Goal: Navigation & Orientation: Locate item on page

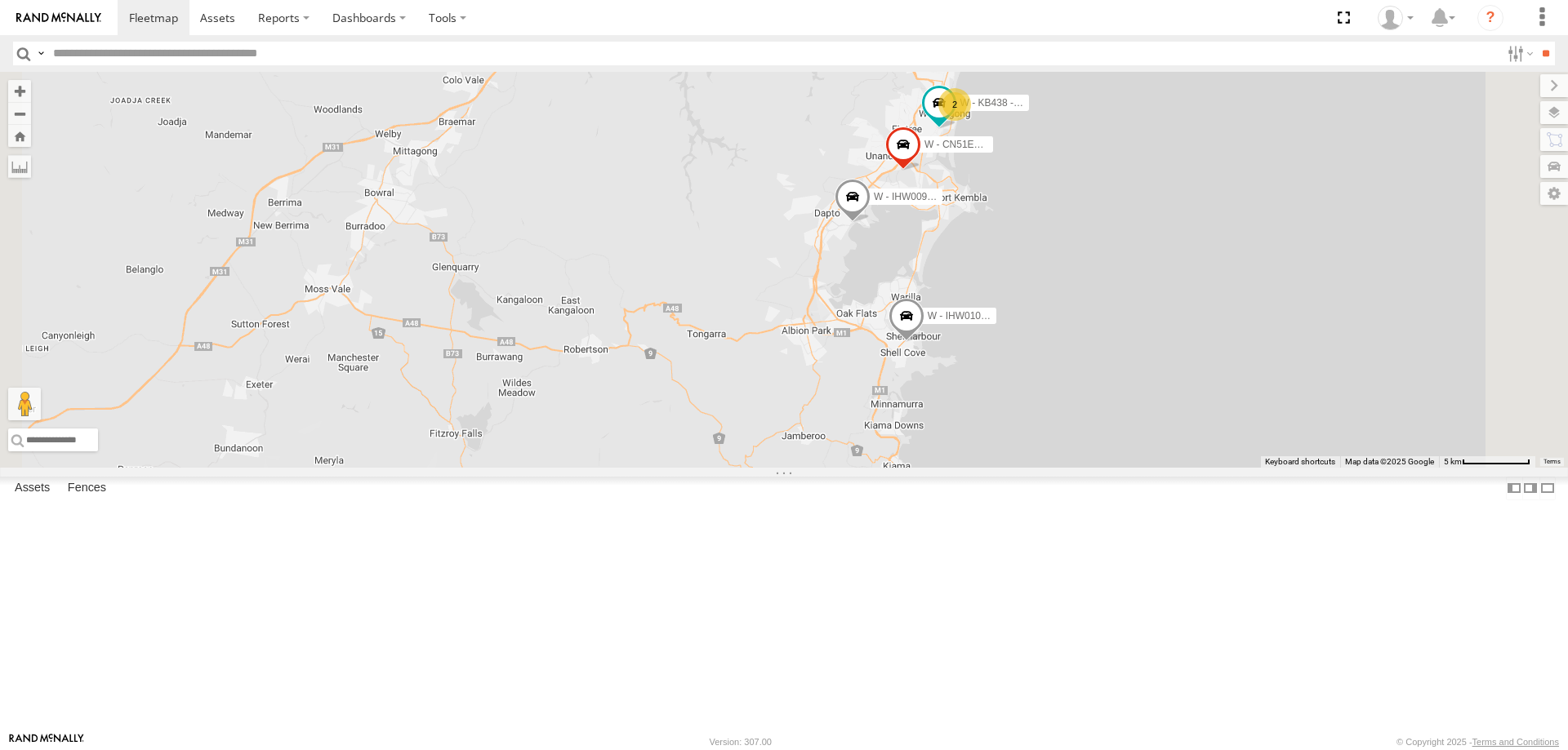
drag, startPoint x: 1160, startPoint y: 387, endPoint x: 1202, endPoint y: 525, distance: 144.2
click at [1202, 468] on div "B - DG93WL - Josh Fahd W - CN51ES - Cameron Ashby W - IHW009 - Geoff Cooper 2 W…" at bounding box center [784, 270] width 1568 height 396
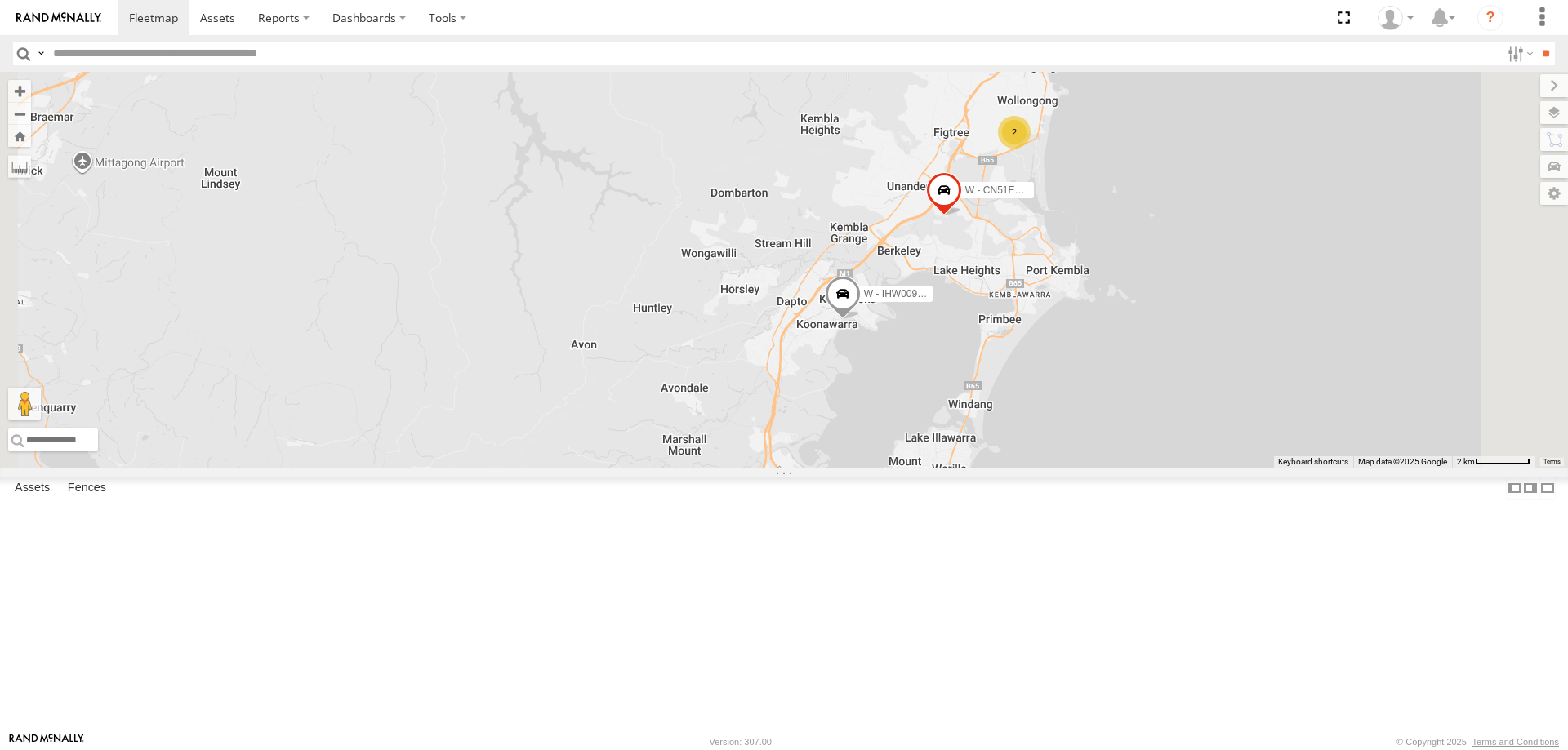
drag, startPoint x: 1271, startPoint y: 497, endPoint x: 1272, endPoint y: 561, distance: 64.0
click at [1272, 468] on div "B - DG93WL - Josh Fahd W - CN51ES - Cameron Ashby W - IHW009 - Geoff Cooper W -…" at bounding box center [784, 270] width 1568 height 396
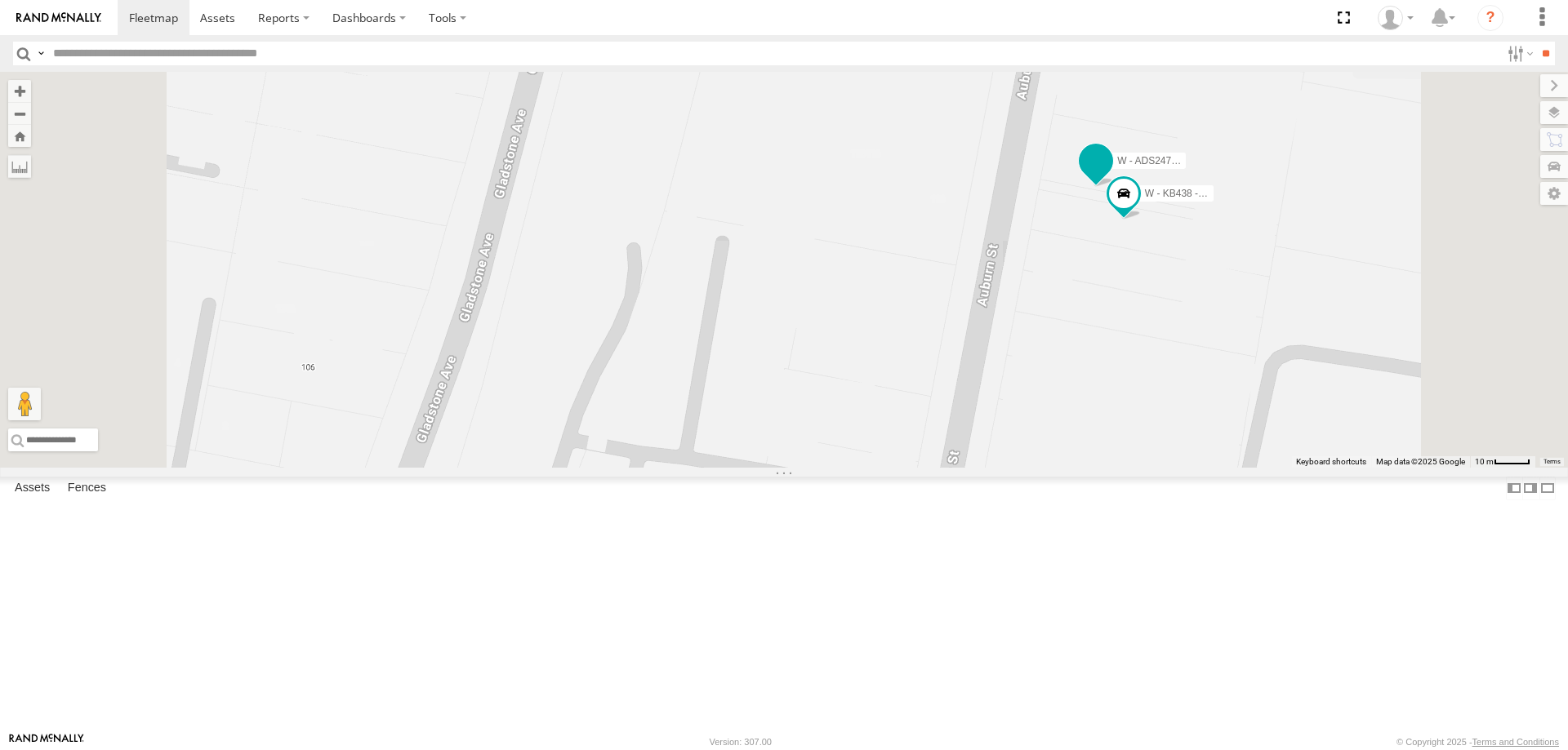
click at [1111, 174] on span at bounding box center [1095, 160] width 29 height 29
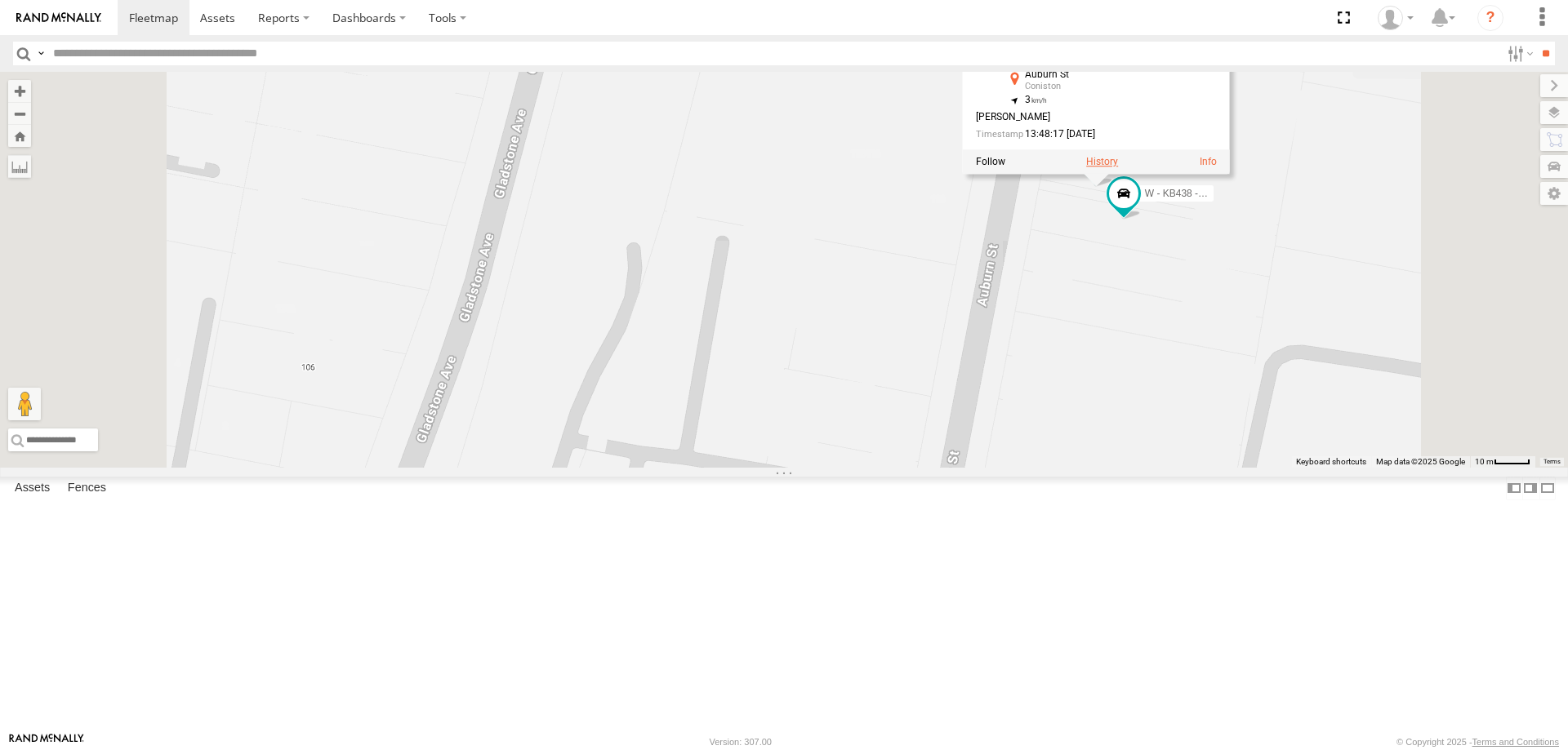
click at [1118, 167] on label at bounding box center [1102, 161] width 32 height 12
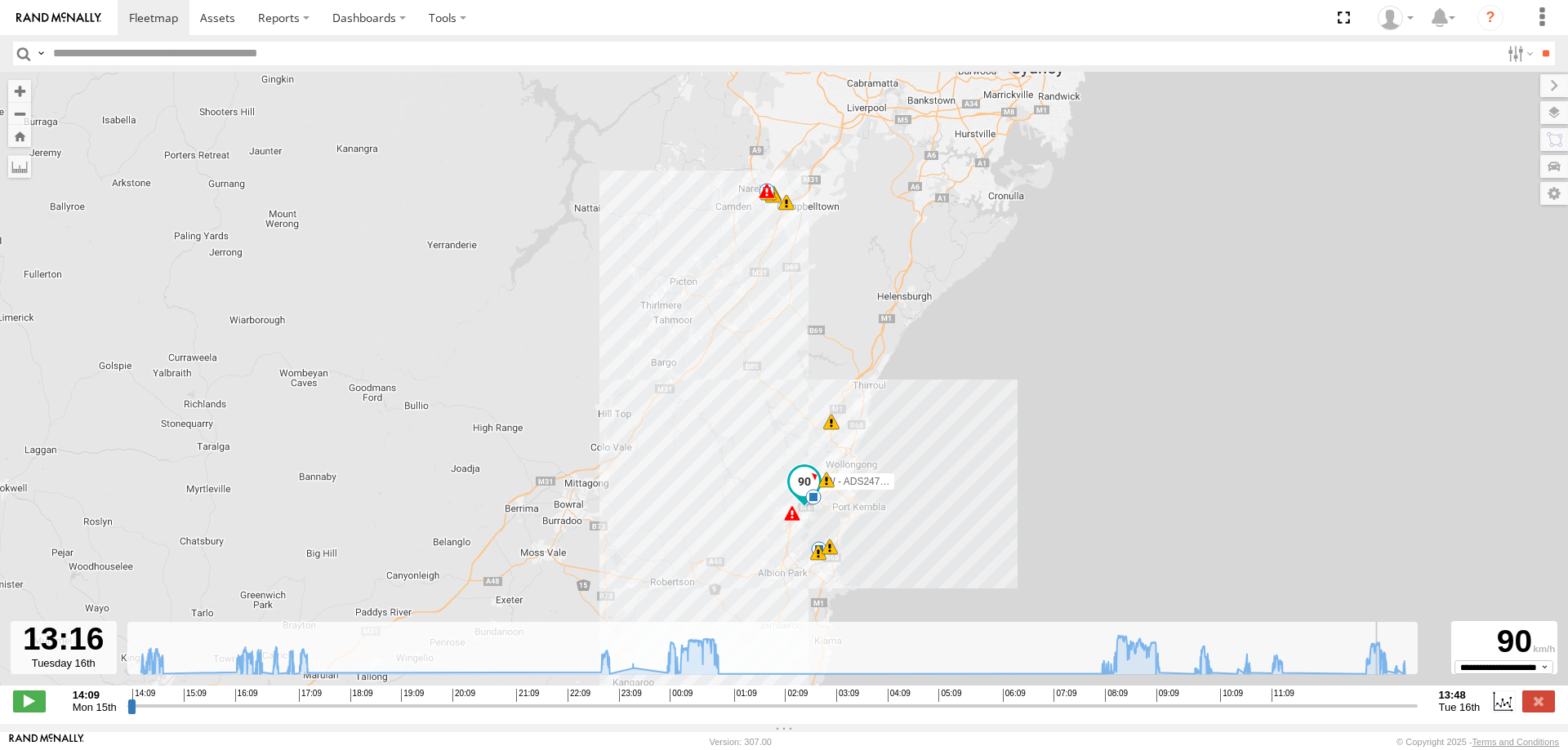
drag, startPoint x: 134, startPoint y: 716, endPoint x: 1384, endPoint y: 717, distance: 1250.0
click at [1384, 714] on input "range" at bounding box center [773, 705] width 1291 height 16
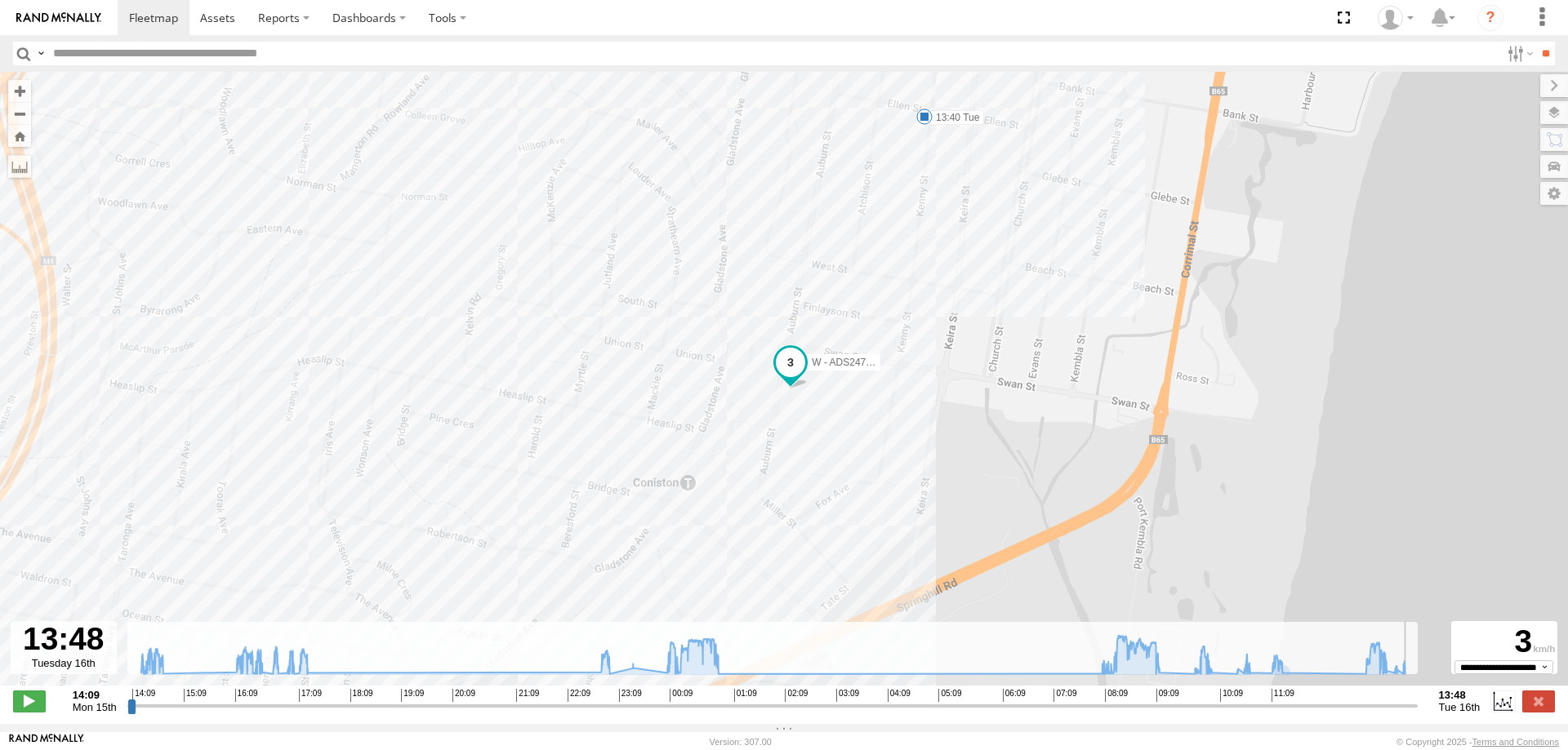
drag, startPoint x: 1385, startPoint y: 714, endPoint x: 1442, endPoint y: 714, distance: 57.0
type input "**********"
click at [1417, 714] on input "range" at bounding box center [773, 705] width 1291 height 16
click at [227, 16] on span at bounding box center [217, 17] width 35 height 16
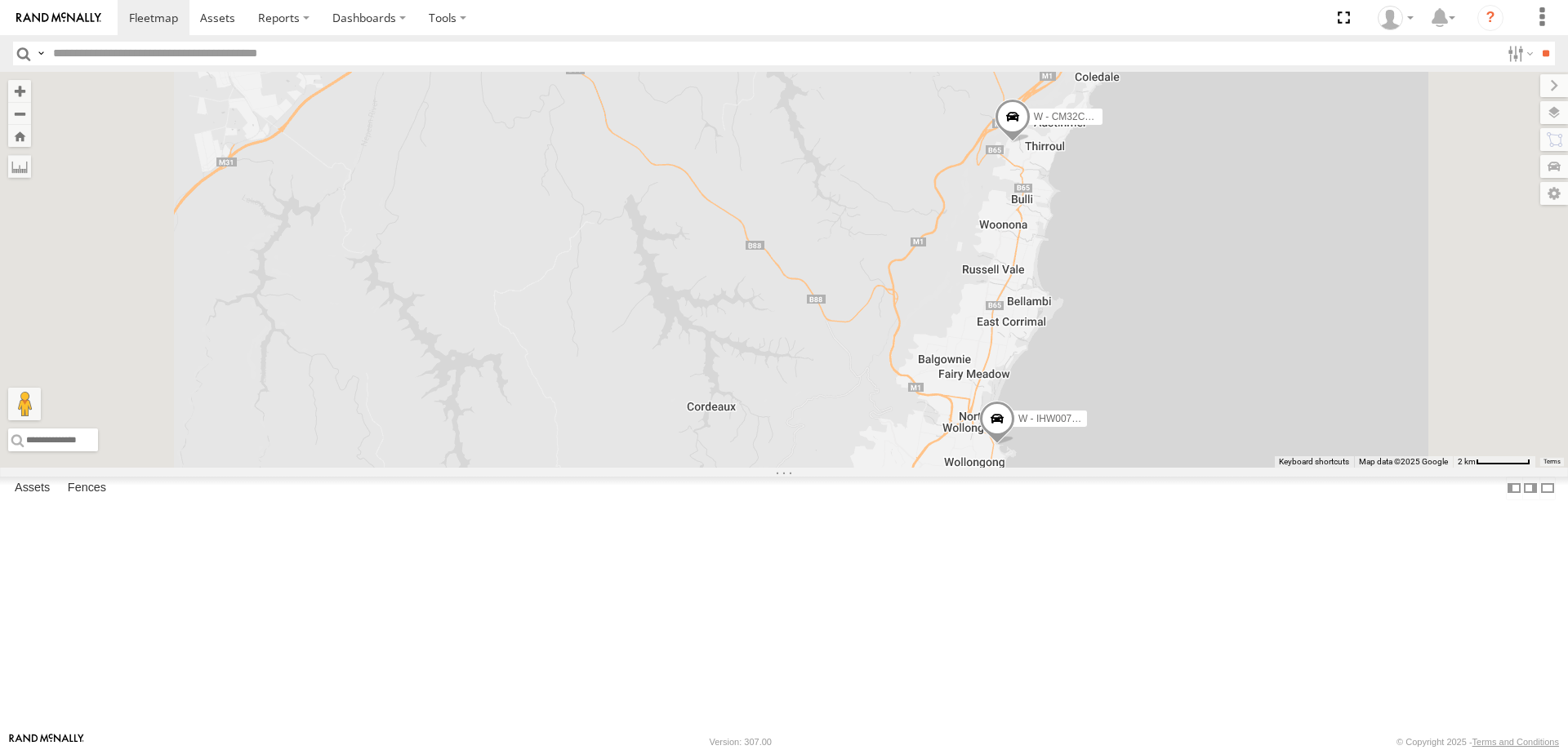
click at [1337, 368] on div "B - DG93WL - [PERSON_NAME] W - CM32CA - [PERSON_NAME] W - CN51ES - [PERSON_NAME…" at bounding box center [784, 270] width 1568 height 396
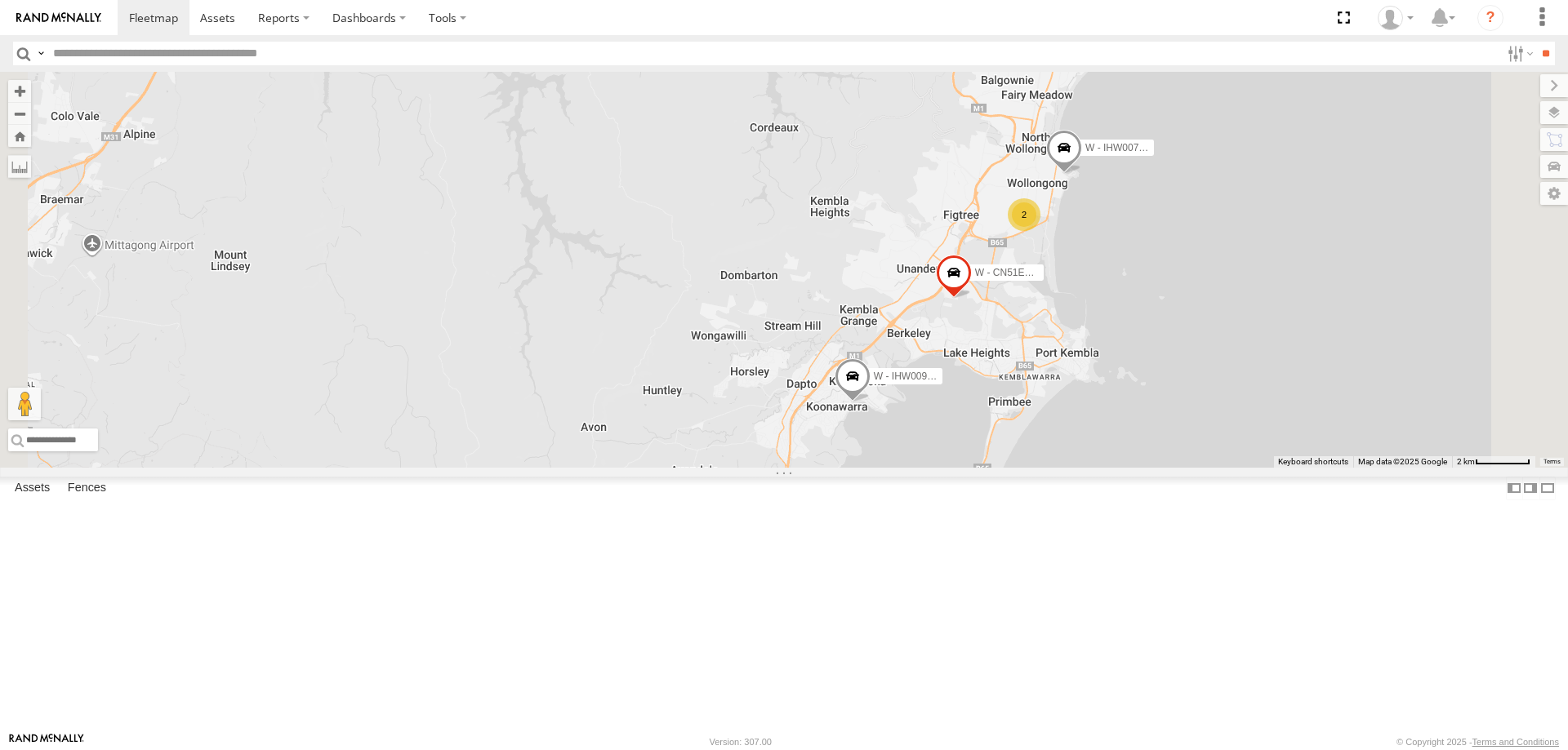
drag, startPoint x: 1382, startPoint y: 413, endPoint x: 1375, endPoint y: 559, distance: 146.2
click at [1382, 468] on div "B - DG93WL - [PERSON_NAME] W - CM32CA - [PERSON_NAME] W - CN51ES - [PERSON_NAME…" at bounding box center [784, 270] width 1568 height 396
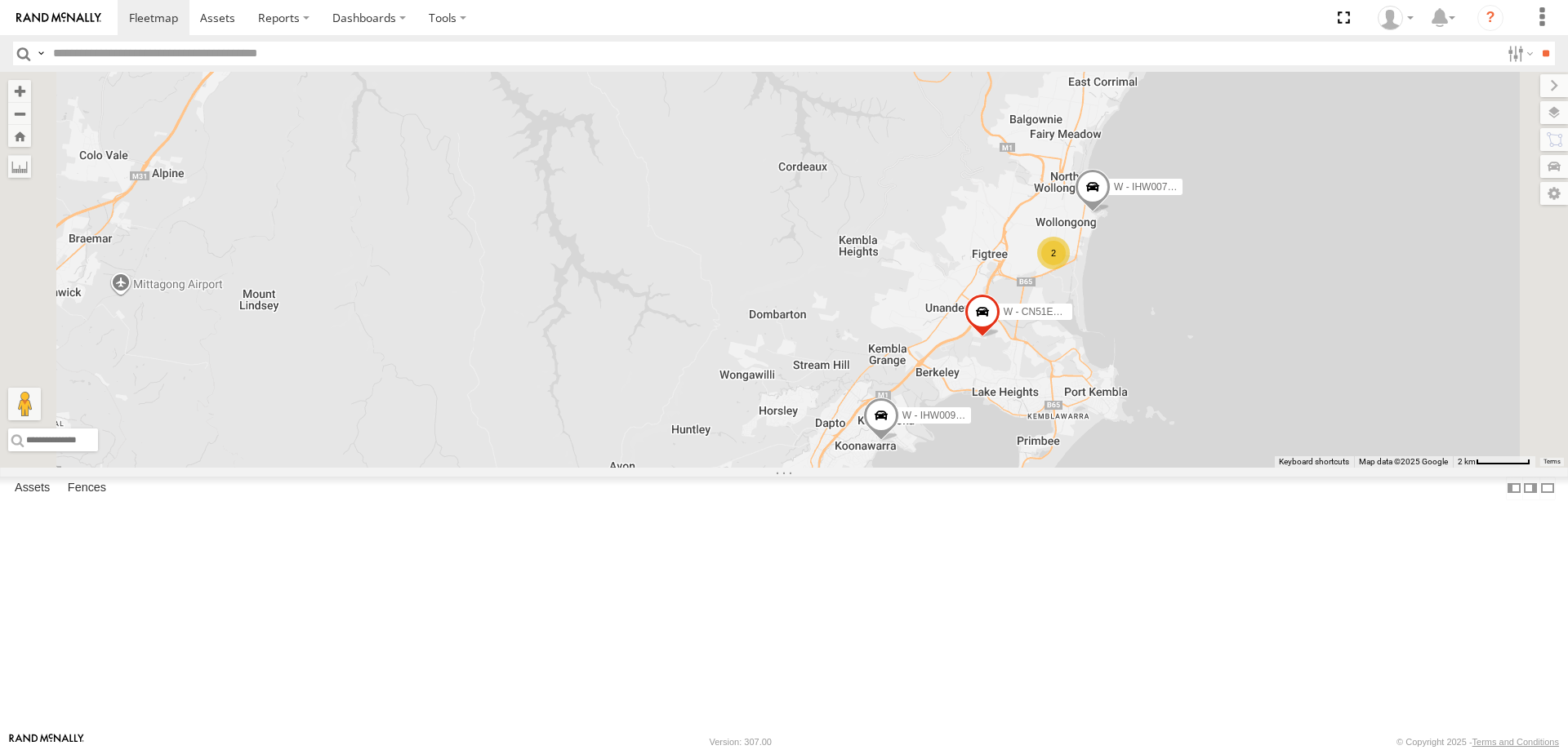
drag, startPoint x: 1505, startPoint y: 600, endPoint x: 1341, endPoint y: 386, distance: 269.6
click at [1341, 386] on div "B - DG93WL - [PERSON_NAME] W - CM32CA - [PERSON_NAME] W - CN51ES - [PERSON_NAME…" at bounding box center [784, 270] width 1568 height 396
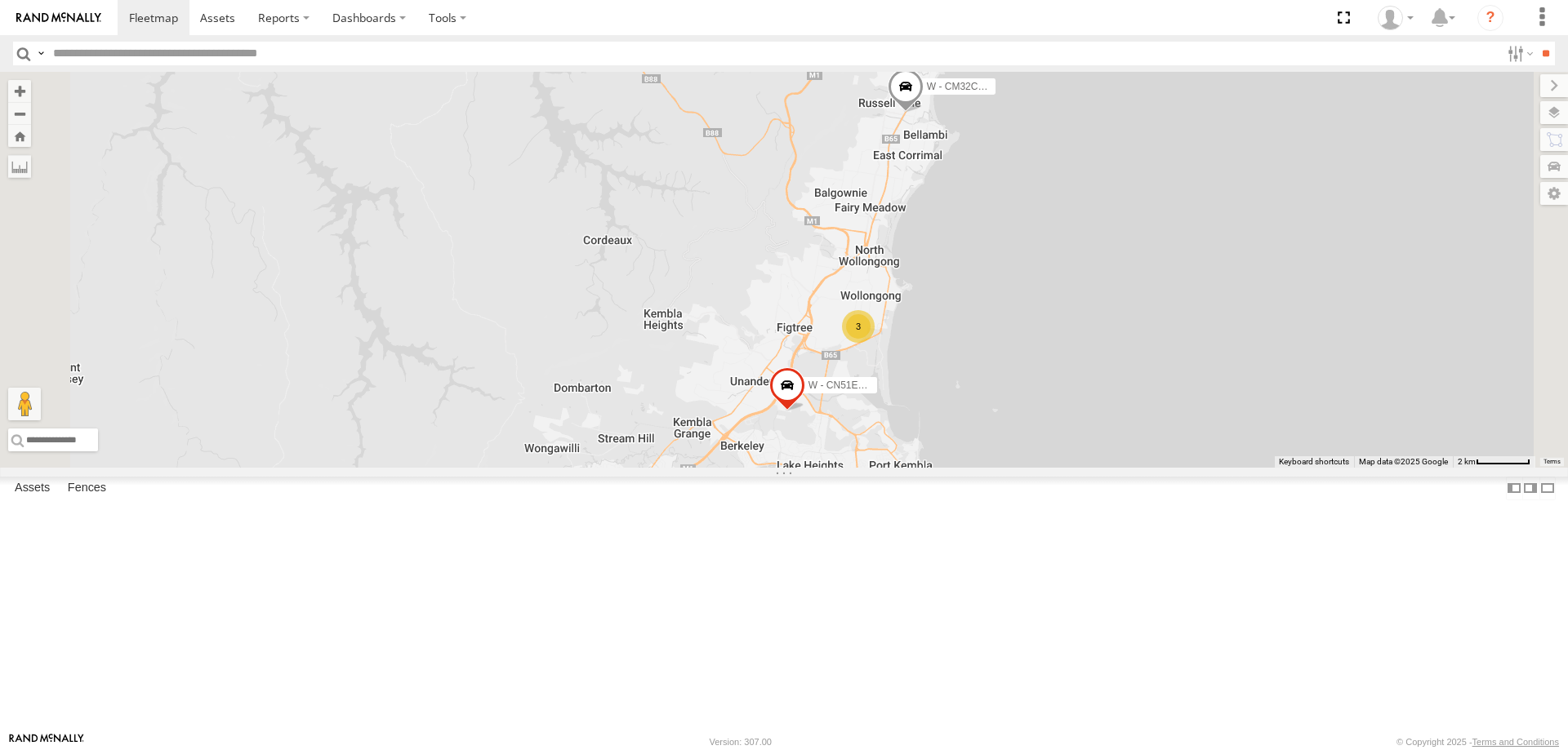
drag, startPoint x: 1162, startPoint y: 585, endPoint x: 1123, endPoint y: 483, distance: 109.2
click at [1162, 468] on div "W - CN51ES - [PERSON_NAME] W - CM32CA - [PERSON_NAME] W - IHW009 - [PERSON_NAME…" at bounding box center [784, 270] width 1568 height 396
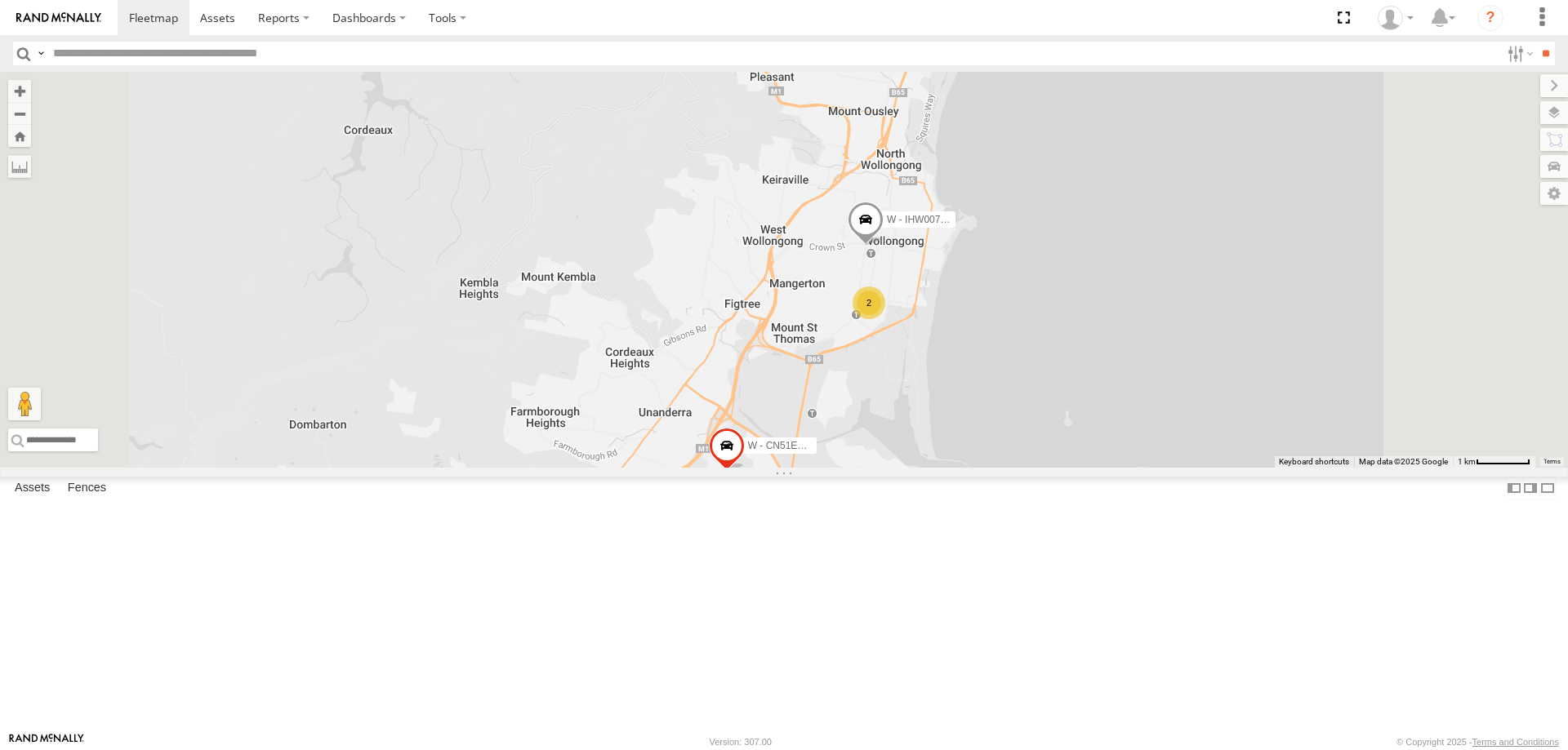
drag, startPoint x: 1226, startPoint y: 606, endPoint x: 1226, endPoint y: 508, distance: 98.0
click at [1226, 468] on div "W - IHW007 - [PERSON_NAME] W - CN51ES - [PERSON_NAME] 2 W - CM32CA - [PERSON_NA…" at bounding box center [784, 270] width 1568 height 396
